Goal: Task Accomplishment & Management: Use online tool/utility

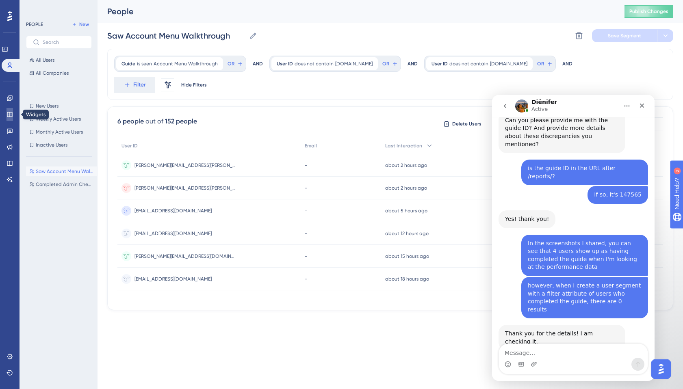
click at [9, 115] on icon at bounding box center [9, 114] width 5 height 5
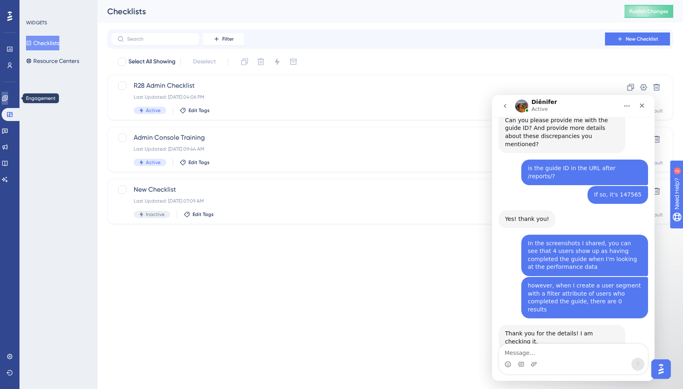
click at [7, 97] on icon at bounding box center [4, 98] width 5 height 5
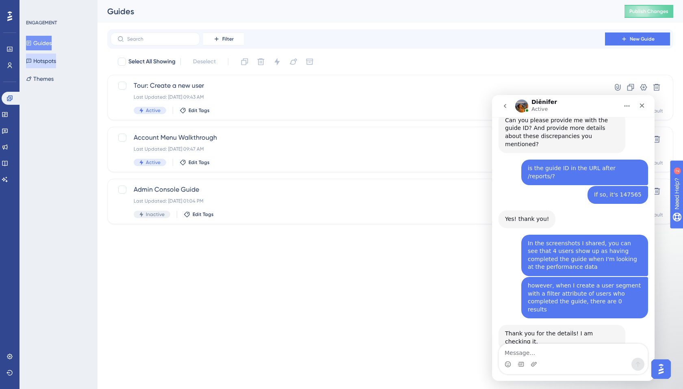
click at [37, 62] on button "Hotspots" at bounding box center [41, 61] width 30 height 15
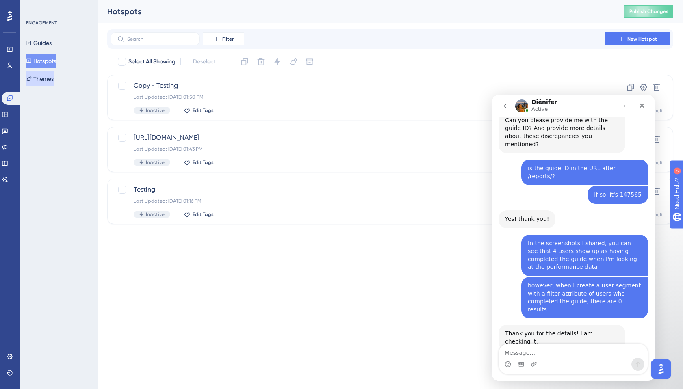
click at [32, 79] on icon at bounding box center [29, 79] width 6 height 6
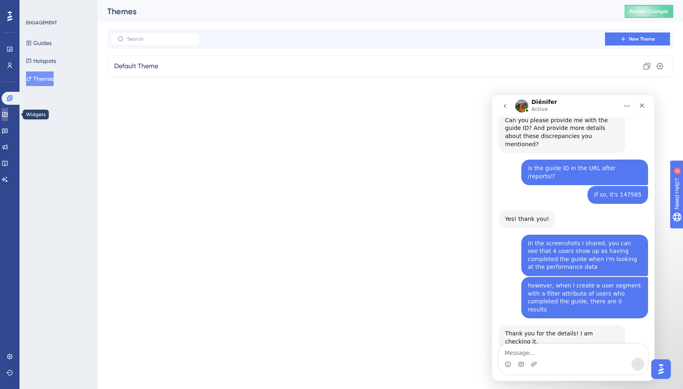
click at [7, 117] on icon at bounding box center [4, 114] width 5 height 5
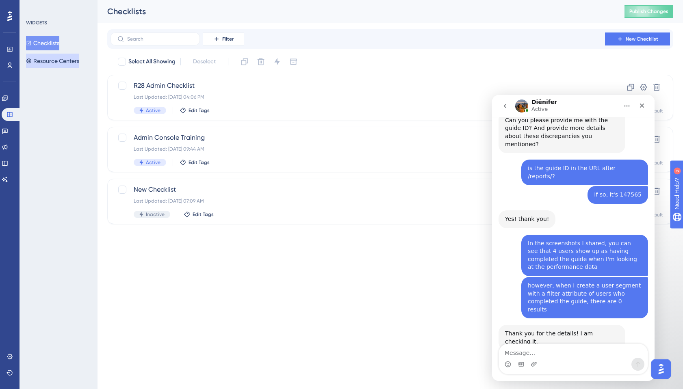
click at [54, 59] on button "Resource Centers" at bounding box center [52, 61] width 53 height 15
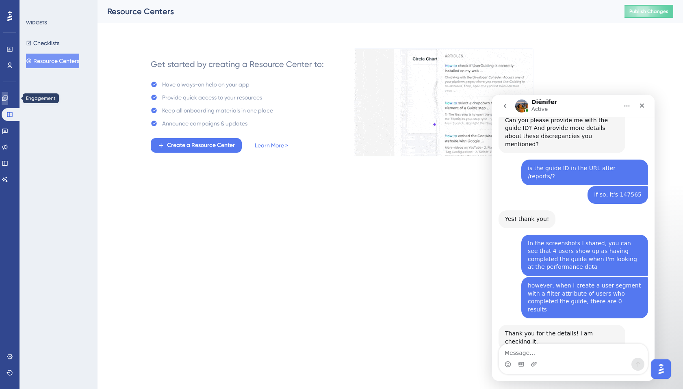
click at [6, 96] on link at bounding box center [5, 98] width 7 height 13
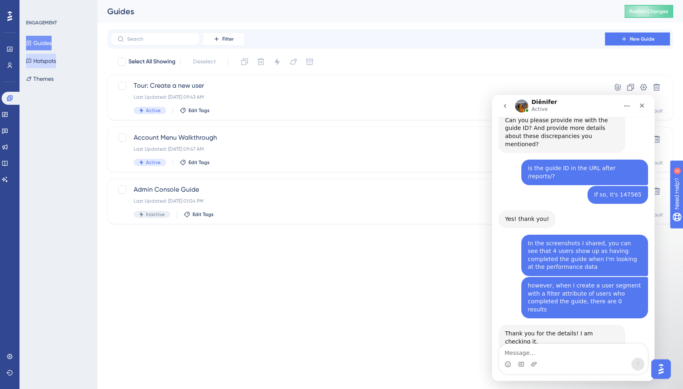
click at [56, 64] on button "Hotspots" at bounding box center [41, 61] width 30 height 15
click at [50, 39] on button "Guides" at bounding box center [39, 43] width 26 height 15
click at [51, 61] on button "Hotspots" at bounding box center [41, 61] width 30 height 15
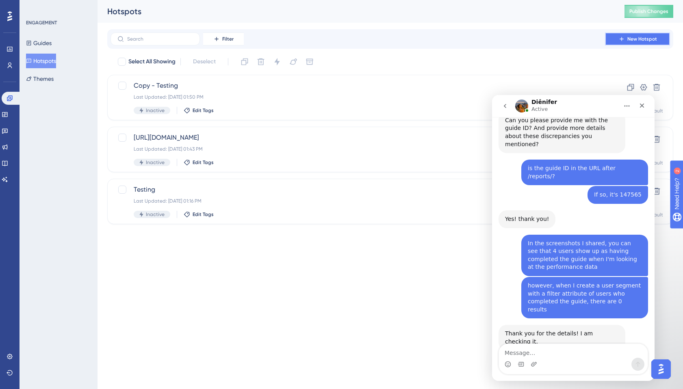
click at [609, 42] on button "New Hotspot" at bounding box center [637, 39] width 65 height 13
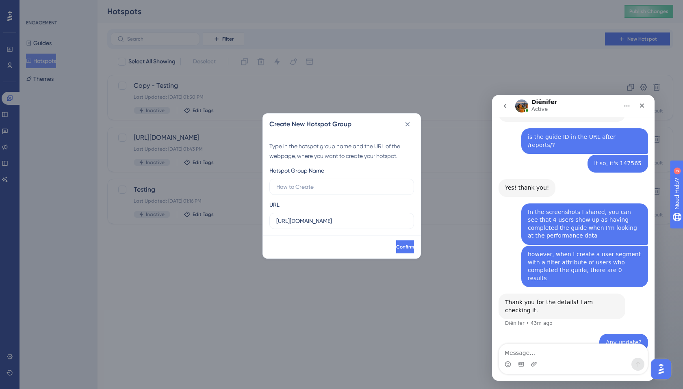
scroll to position [467, 0]
click at [301, 220] on input "https://csm-1.vodori.com" at bounding box center [341, 221] width 131 height 9
drag, startPoint x: 301, startPoint y: 220, endPoint x: 314, endPoint y: 222, distance: 12.8
click at [314, 222] on input "https://csm-1.vodori.com" at bounding box center [341, 221] width 131 height 9
click at [408, 125] on icon at bounding box center [407, 124] width 4 height 4
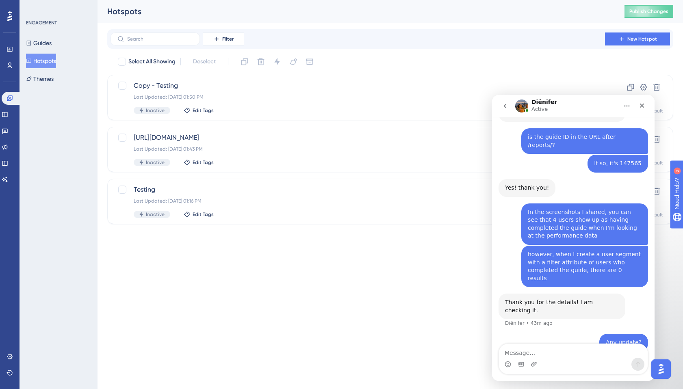
click at [624, 109] on icon "Home" at bounding box center [627, 106] width 7 height 7
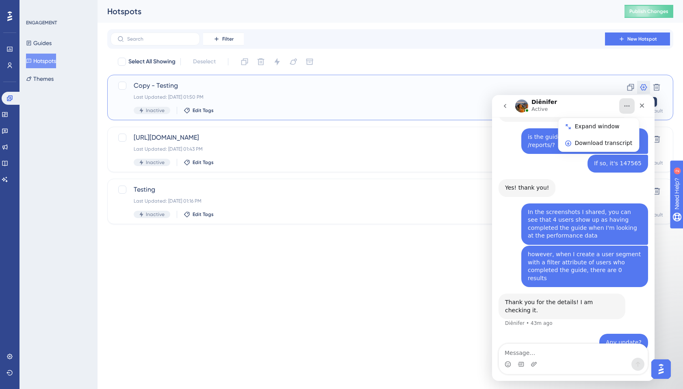
click at [641, 87] on icon at bounding box center [644, 87] width 8 height 8
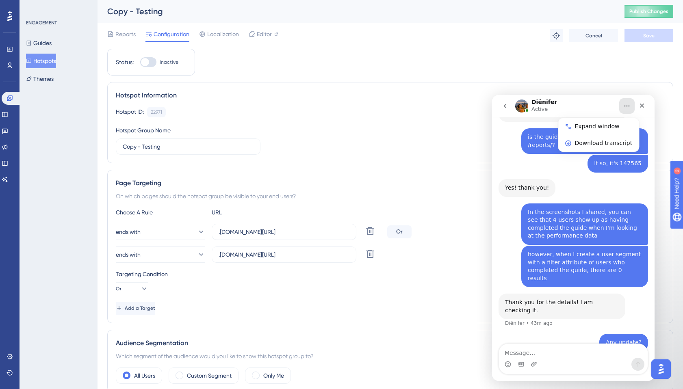
click at [626, 106] on icon "Home" at bounding box center [627, 106] width 7 height 7
click at [629, 104] on icon "Home" at bounding box center [627, 106] width 7 height 7
click at [622, 103] on button "Home" at bounding box center [626, 105] width 15 height 15
click at [591, 77] on div "Status: Inactive Hotspot Information Hotspot ID: 22971 Copy Hotspot Group Name …" at bounding box center [390, 350] width 566 height 602
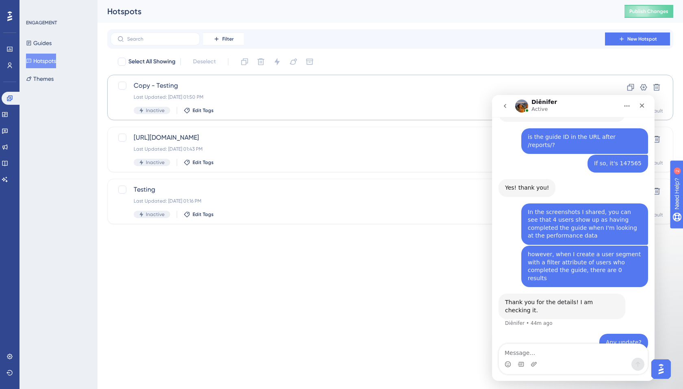
scroll to position [436, 0]
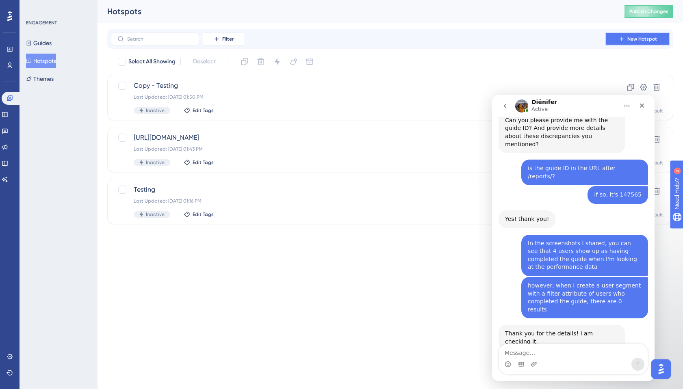
click at [631, 42] on button "New Hotspot" at bounding box center [637, 39] width 65 height 13
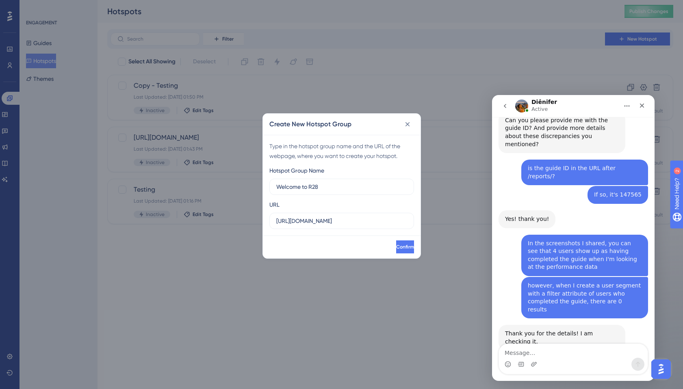
type input "Welcome to R28"
click at [355, 213] on label "https://csm-1.vodori.com" at bounding box center [341, 221] width 145 height 16
click at [355, 217] on input "https://csm-1.vodori.com" at bounding box center [341, 221] width 131 height 9
paste input "/e2/cloud/t2/library"
type input "[URL][DOMAIN_NAME]"
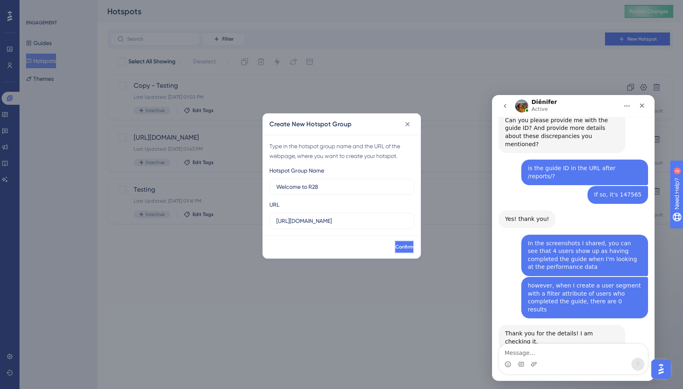
click at [395, 246] on button "Confirm" at bounding box center [405, 247] width 20 height 13
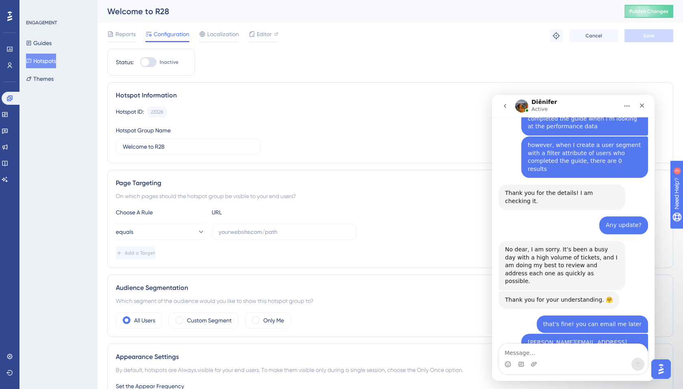
scroll to position [569, 0]
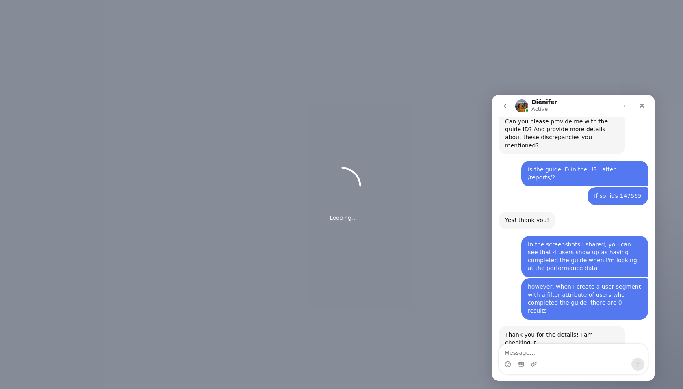
scroll to position [436, 0]
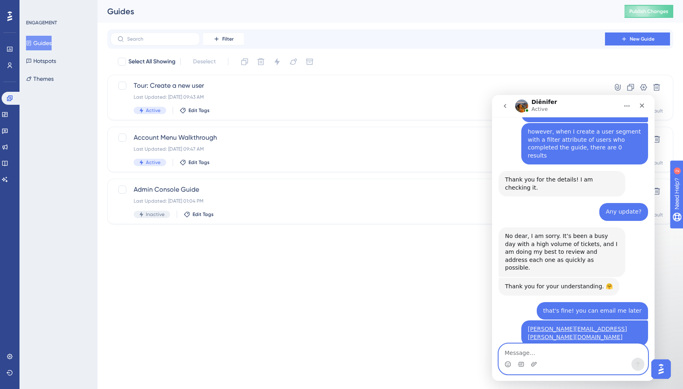
scroll to position [569, 0]
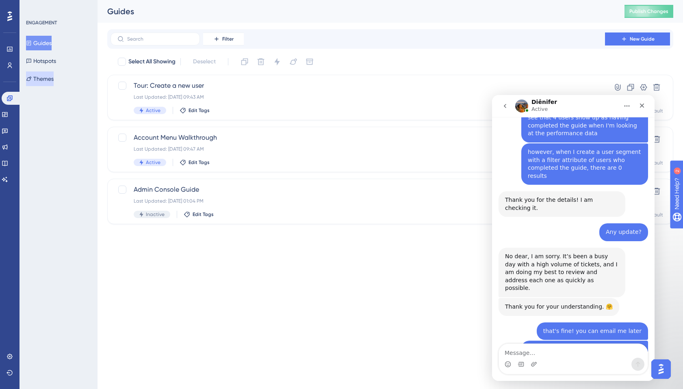
click at [32, 81] on icon at bounding box center [29, 79] width 6 height 6
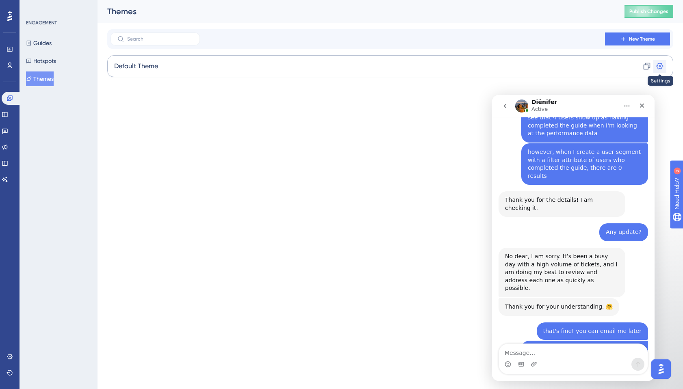
click at [660, 64] on icon at bounding box center [660, 66] width 7 height 7
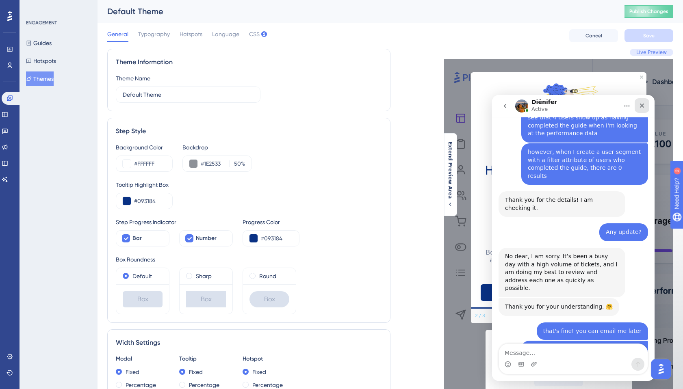
click at [643, 106] on icon "Close" at bounding box center [642, 105] width 7 height 7
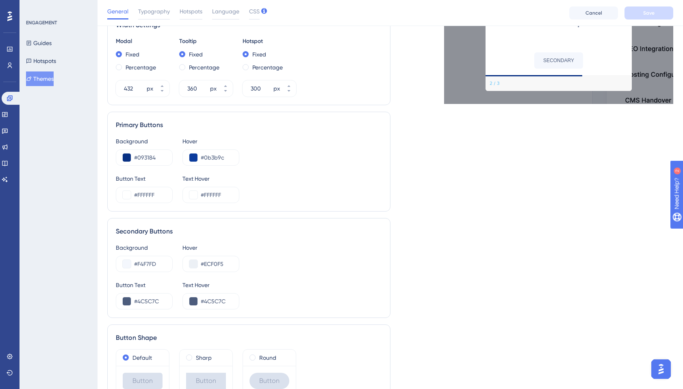
scroll to position [369, 0]
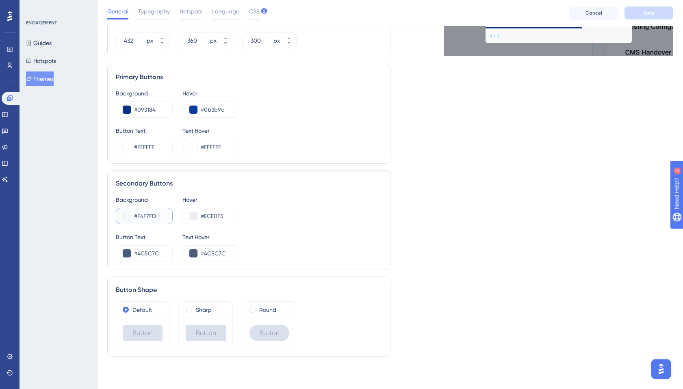
click at [142, 217] on input "#F4F7FD" at bounding box center [150, 216] width 32 height 10
click at [144, 216] on input "#F4F7FD" at bounding box center [150, 216] width 32 height 10
paste input "487BE"
click at [213, 216] on input "#ECF0F5" at bounding box center [217, 216] width 32 height 10
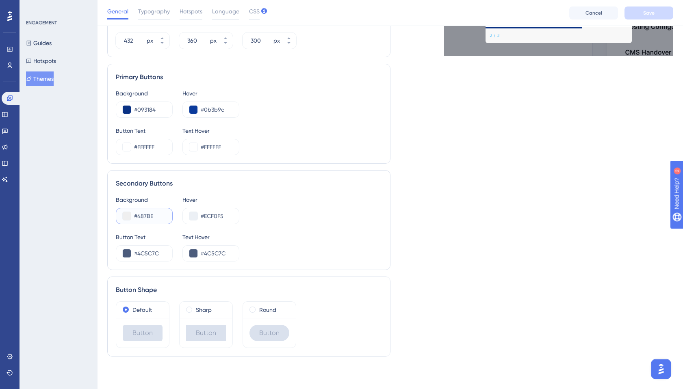
click at [143, 215] on input "#487BE" at bounding box center [150, 216] width 32 height 10
click at [147, 217] on input "#487BE" at bounding box center [150, 216] width 32 height 10
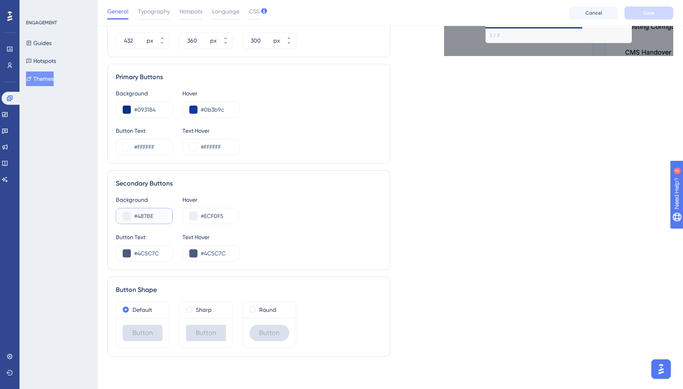
paste input "4"
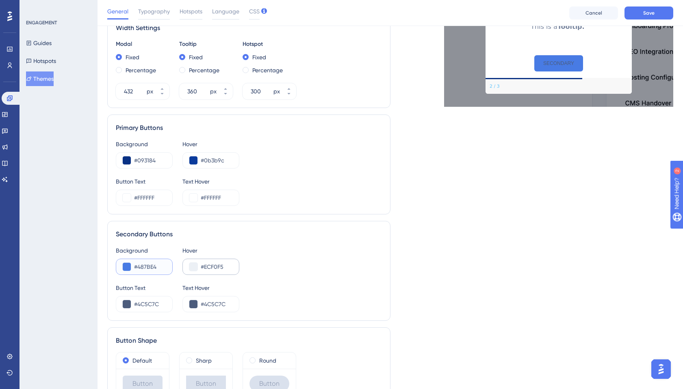
scroll to position [304, 0]
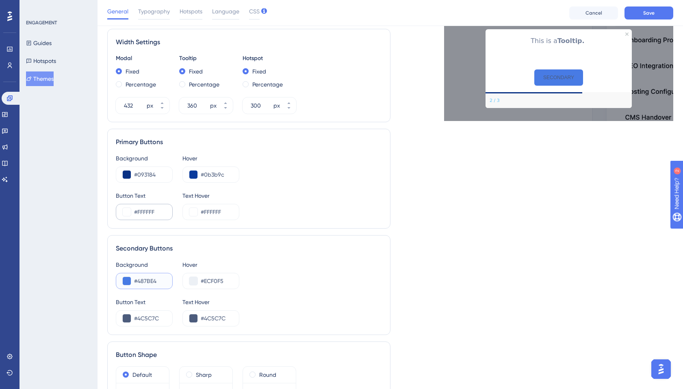
type input "#487BE4"
click at [146, 212] on input "#FFFFFF" at bounding box center [150, 212] width 32 height 10
click at [145, 324] on div "#4C5C7C" at bounding box center [144, 319] width 57 height 16
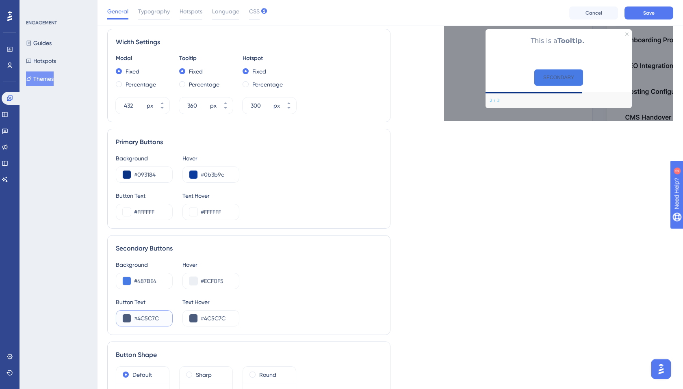
click at [145, 321] on input "#4C5C7C" at bounding box center [150, 319] width 32 height 10
paste input "FFFFFF"
type input "#FFFFFF"
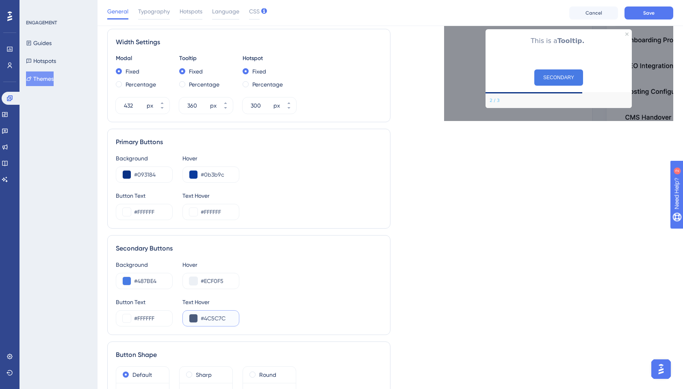
click at [209, 317] on input "#4C5C7C" at bounding box center [217, 319] width 32 height 10
paste input "FFFFFF"
type input "#FFFFFF"
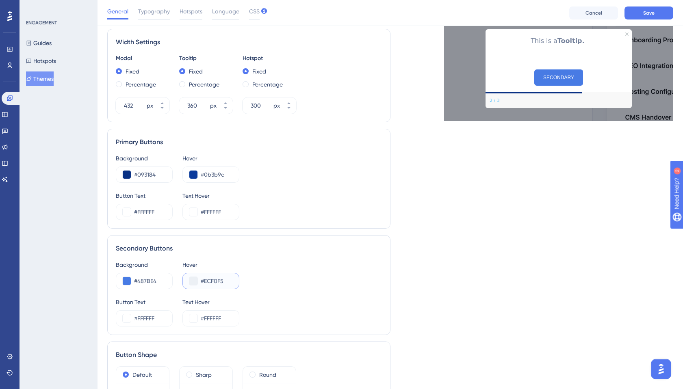
click at [214, 284] on input "#ECF0F5" at bounding box center [217, 281] width 32 height 10
click at [141, 282] on input "#487BE4" at bounding box center [150, 281] width 32 height 10
click at [208, 284] on input "#ECF0F5" at bounding box center [217, 281] width 32 height 10
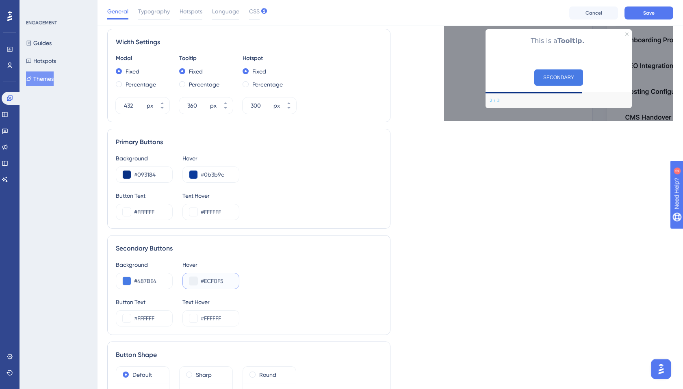
paste input "487BE4"
click at [191, 281] on button at bounding box center [193, 281] width 8 height 8
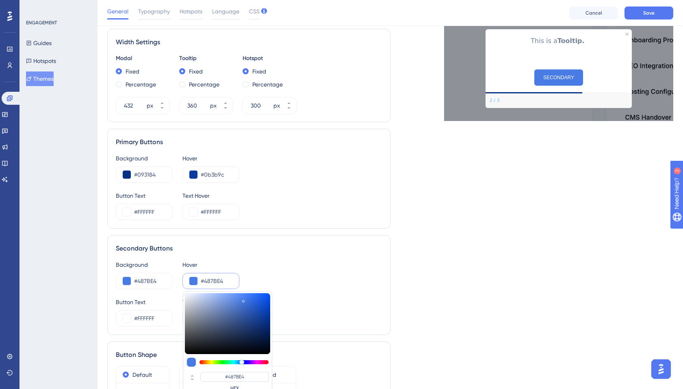
type input "#5485eb"
type input "#5485EB"
click at [240, 298] on div at bounding box center [227, 323] width 85 height 61
type input "#5989eb"
type input "#5989EB"
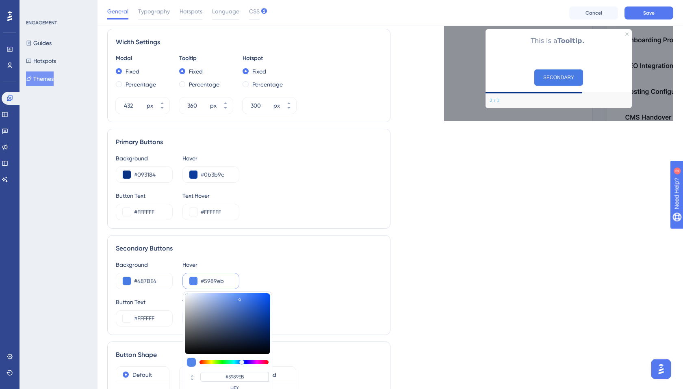
click at [238, 298] on div at bounding box center [227, 323] width 85 height 61
click at [270, 277] on div "Background #487BE4 Hover #5989eb #5989EB HEX" at bounding box center [249, 274] width 266 height 29
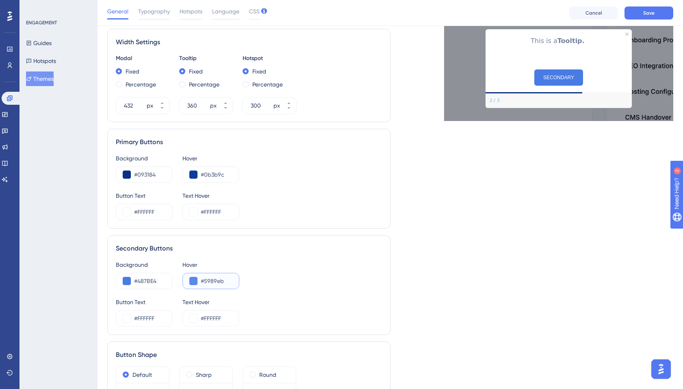
click at [208, 279] on input "#5989eb" at bounding box center [217, 281] width 32 height 10
click at [192, 278] on button at bounding box center [193, 281] width 8 height 8
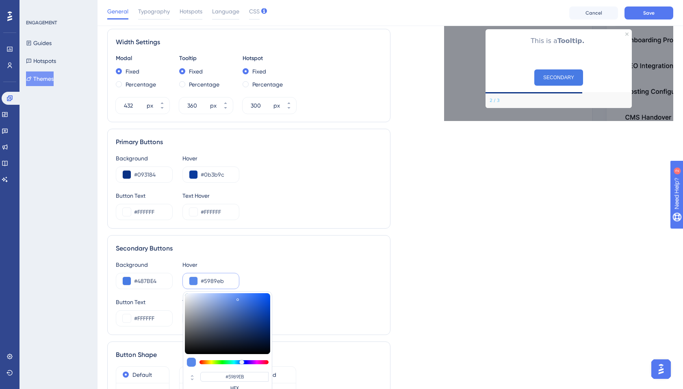
type input "#6490e9"
type input "#6490E9"
click at [234, 299] on div at bounding box center [227, 323] width 85 height 61
click at [289, 274] on div "Background #487BE4 Hover #6490e9 #6490E9 HEX" at bounding box center [249, 274] width 266 height 29
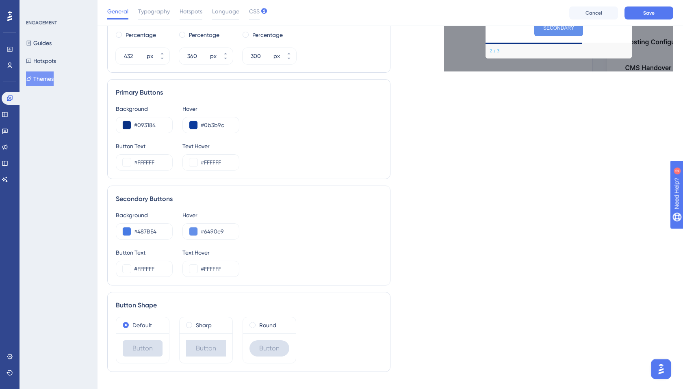
scroll to position [369, 0]
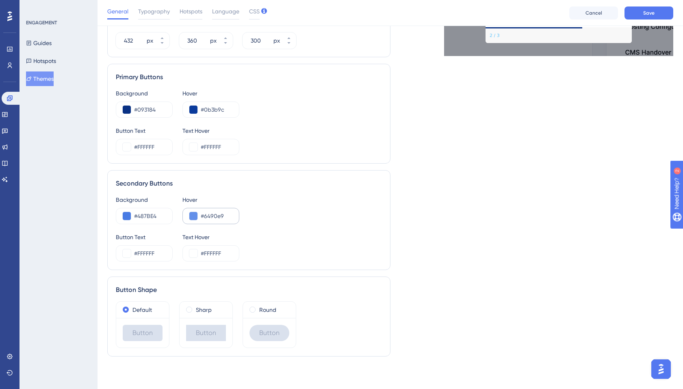
click at [194, 211] on div "#6490e9" at bounding box center [210, 216] width 57 height 16
click at [194, 216] on button at bounding box center [193, 216] width 8 height 8
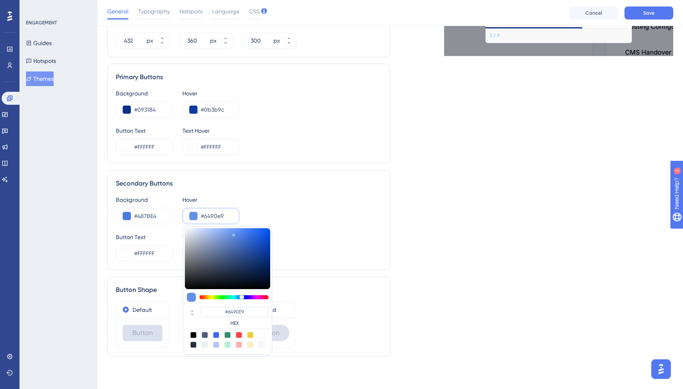
type input "#5986e0"
type input "#5986E0"
click at [237, 236] on div at bounding box center [227, 258] width 85 height 61
click at [304, 223] on div "Background #487BE4 Hover #5986e0 #5986E0 HEX" at bounding box center [249, 209] width 266 height 29
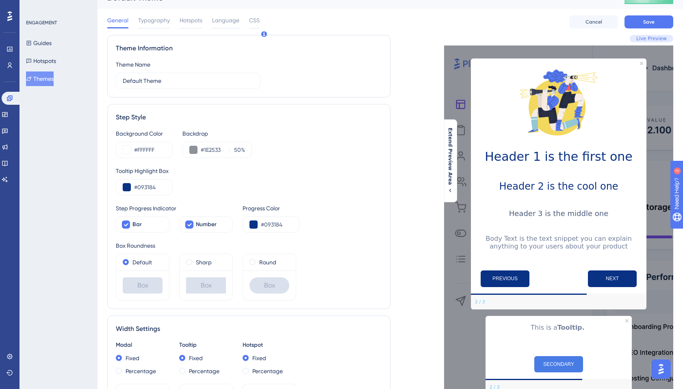
scroll to position [0, 0]
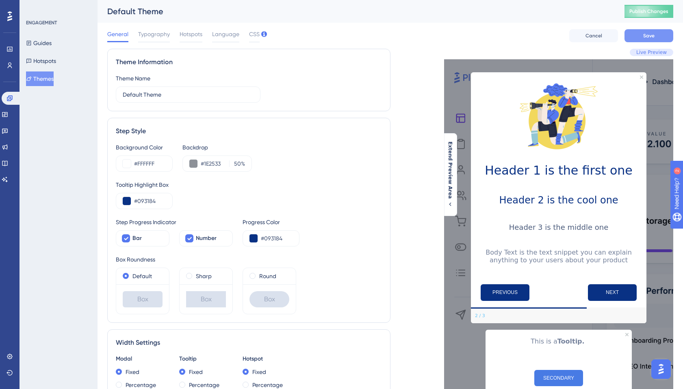
click at [669, 40] on button "Save" at bounding box center [649, 35] width 49 height 13
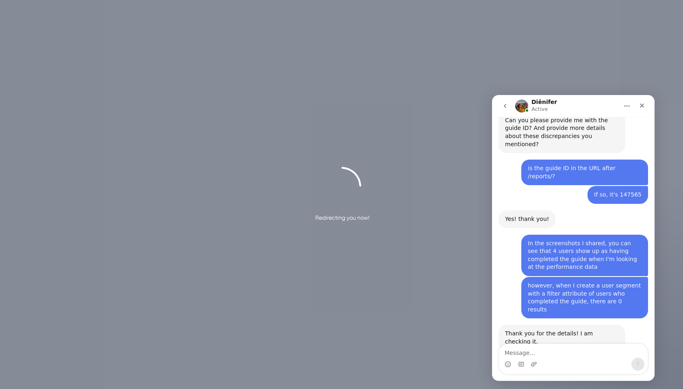
scroll to position [436, 0]
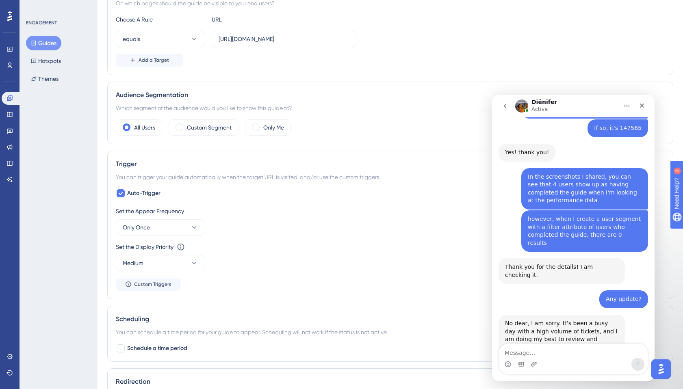
scroll to position [332, 0]
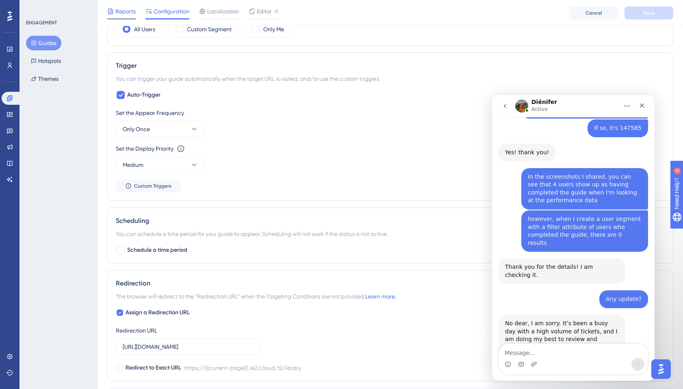
click at [126, 14] on span "Reports" at bounding box center [125, 12] width 20 height 10
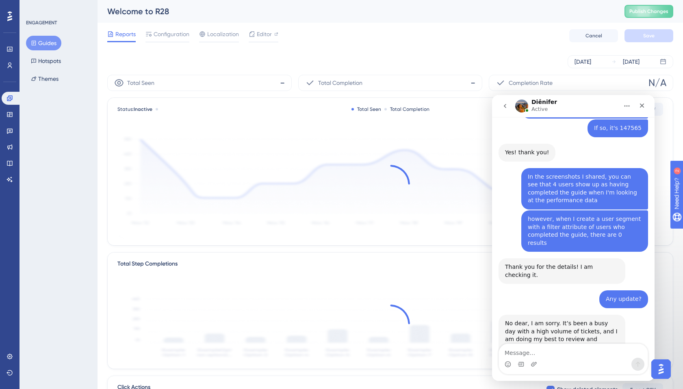
click at [44, 44] on button "Guides" at bounding box center [43, 43] width 35 height 15
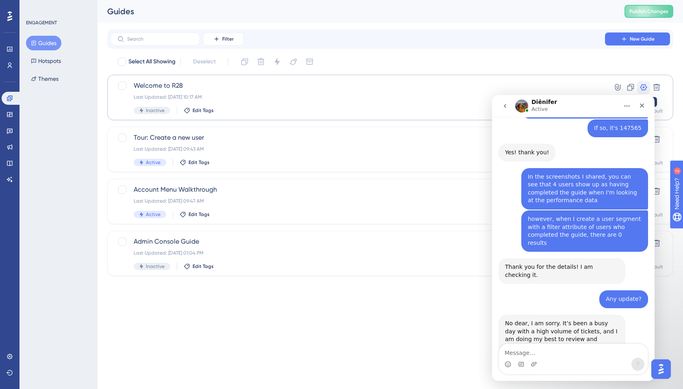
click at [644, 87] on icon at bounding box center [644, 87] width 7 height 7
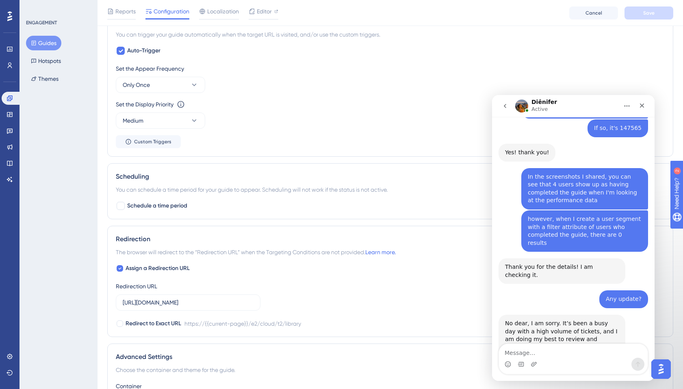
scroll to position [474, 0]
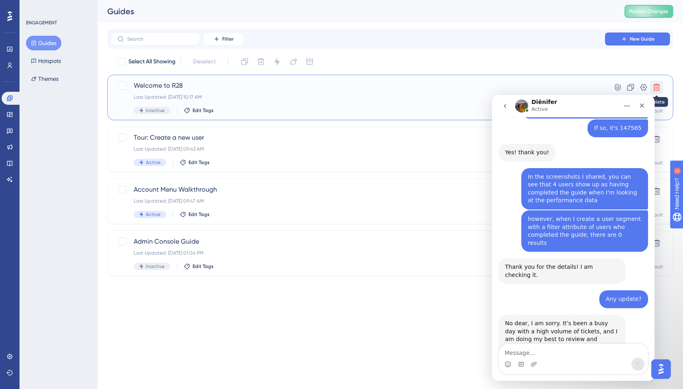
click at [658, 87] on icon at bounding box center [657, 87] width 8 height 8
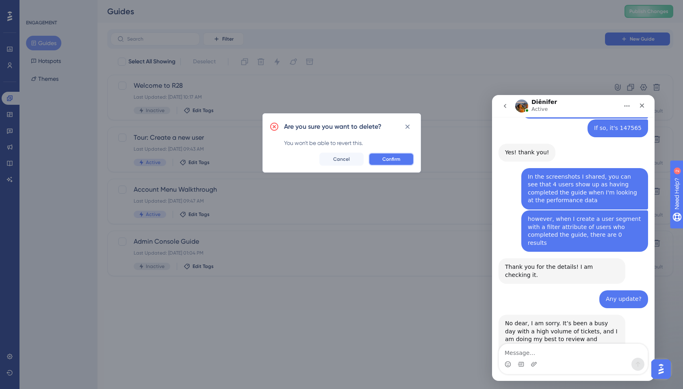
click at [405, 159] on button "Confirm" at bounding box center [392, 159] width 46 height 13
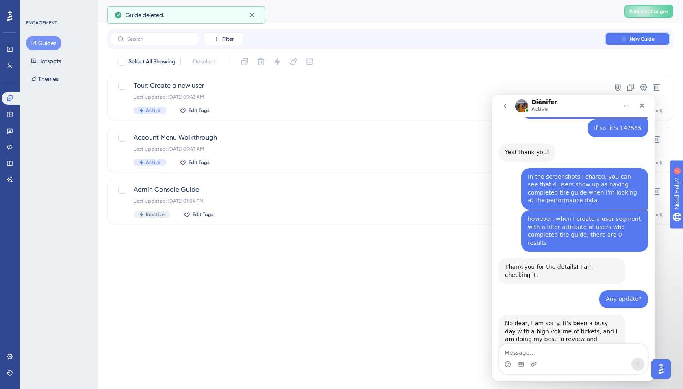
click at [617, 34] on button "New Guide" at bounding box center [637, 39] width 65 height 13
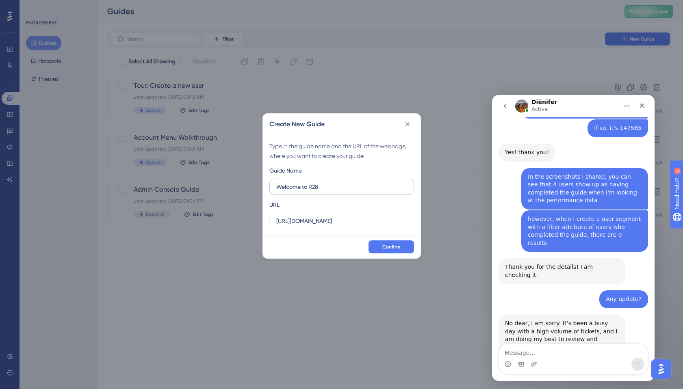
type input "Welcome to R28"
paste input "/e2/cloud/t2/library"
type input "[URL][DOMAIN_NAME]"
click at [401, 246] on button "Confirm" at bounding box center [392, 247] width 46 height 13
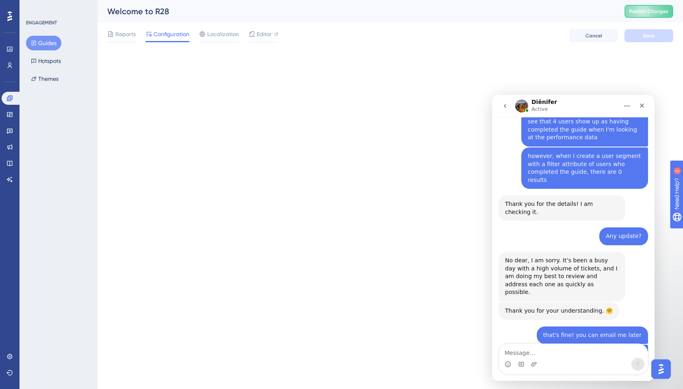
scroll to position [569, 0]
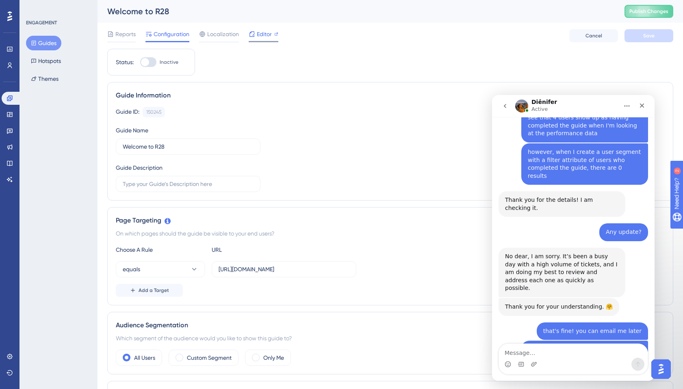
click at [261, 34] on span "Editor" at bounding box center [264, 34] width 15 height 10
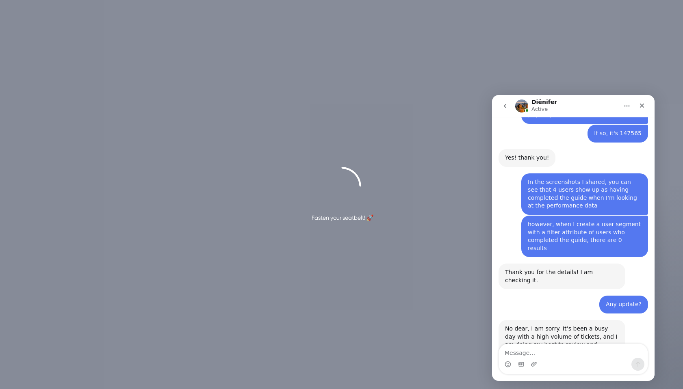
scroll to position [502, 0]
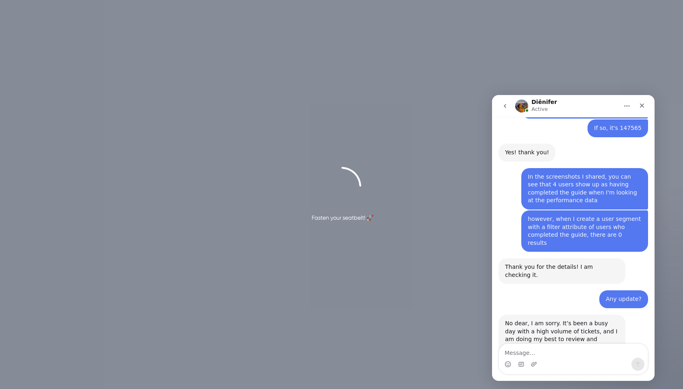
click at [539, 352] on textarea "Message…" at bounding box center [573, 351] width 149 height 14
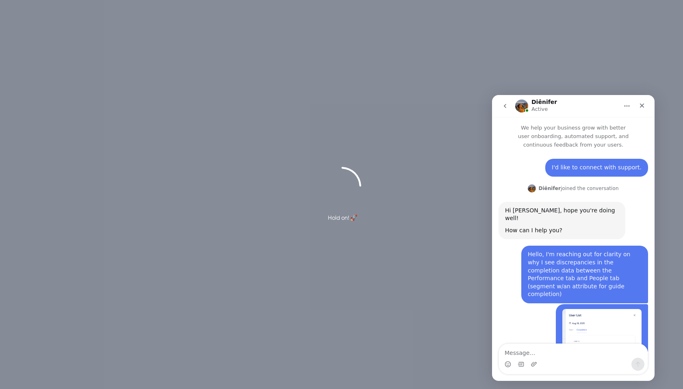
scroll to position [216, 0]
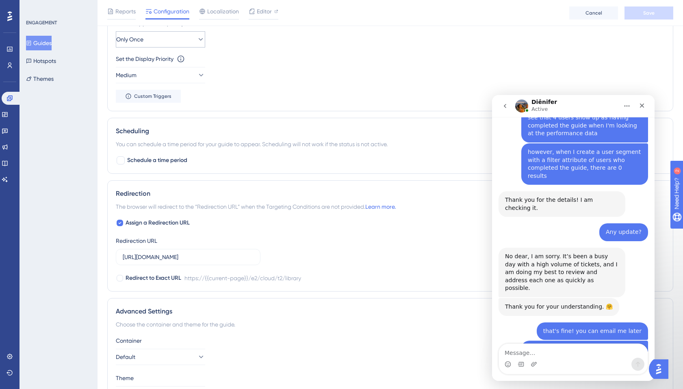
scroll to position [476, 0]
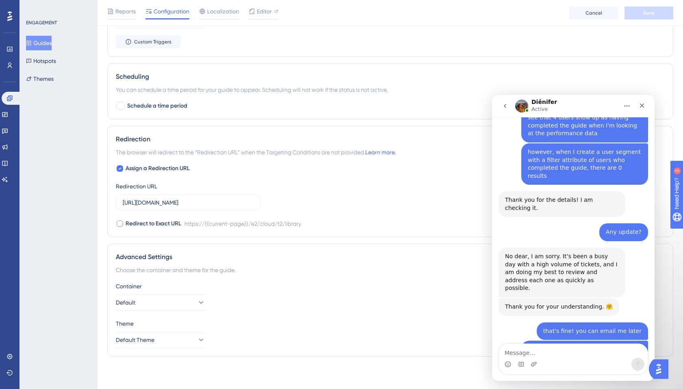
click at [168, 224] on span "Redirect to Exact URL" at bounding box center [154, 224] width 56 height 10
checkbox input "false"
click at [149, 202] on input "[URL][DOMAIN_NAME]" at bounding box center [188, 202] width 131 height 9
drag, startPoint x: 149, startPoint y: 202, endPoint x: 158, endPoint y: 202, distance: 8.9
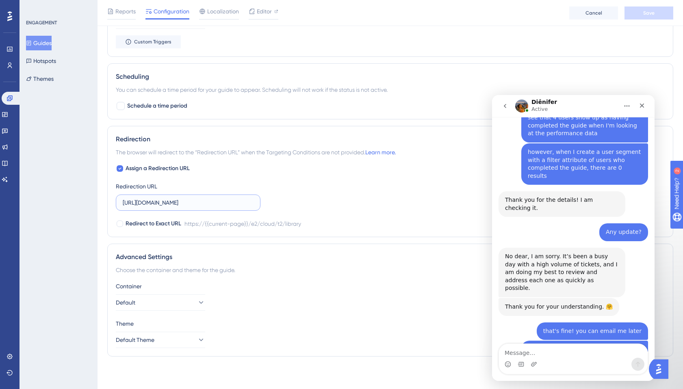
click at [158, 202] on input "[URL][DOMAIN_NAME]" at bounding box center [188, 202] width 131 height 9
click at [162, 167] on span "Assign a Redirection URL" at bounding box center [158, 169] width 64 height 10
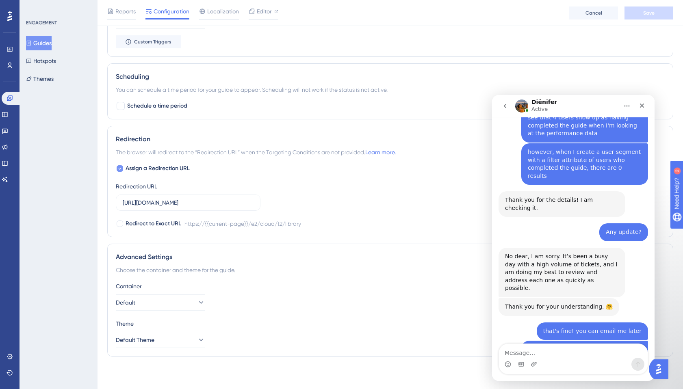
checkbox input "false"
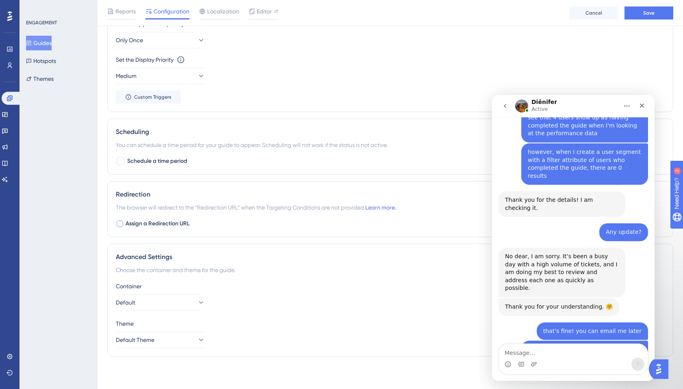
scroll to position [421, 0]
click at [174, 303] on button "Default" at bounding box center [160, 303] width 89 height 16
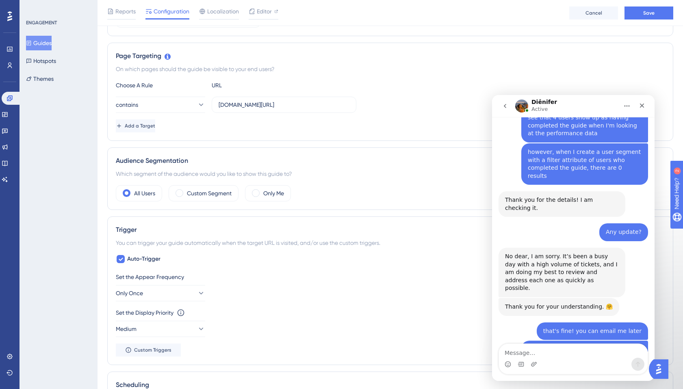
scroll to position [0, 0]
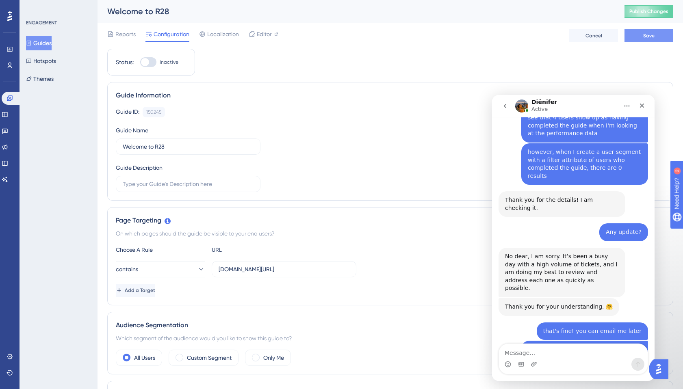
click at [659, 37] on button "Save" at bounding box center [649, 35] width 49 height 13
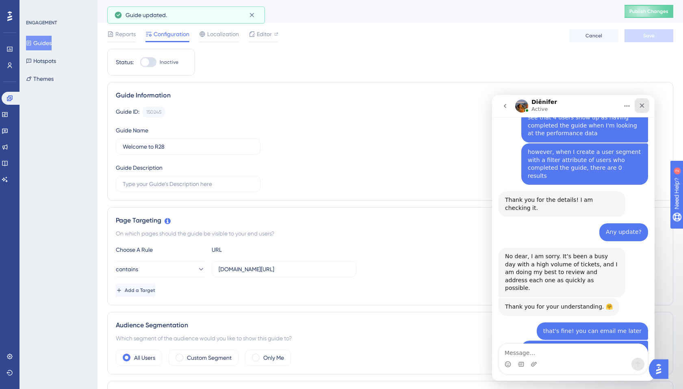
click at [645, 103] on icon "Close" at bounding box center [642, 105] width 7 height 7
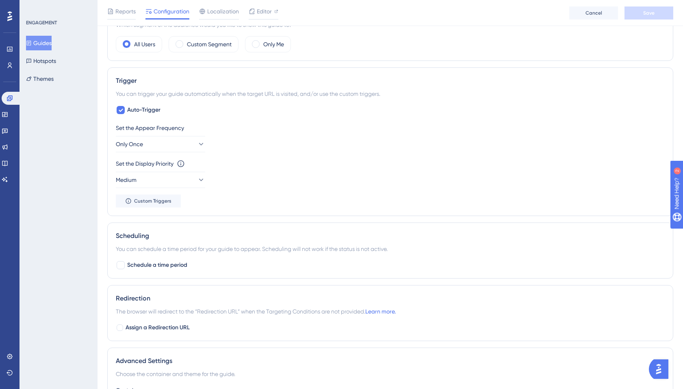
scroll to position [405, 0]
